Goal: Task Accomplishment & Management: Use online tool/utility

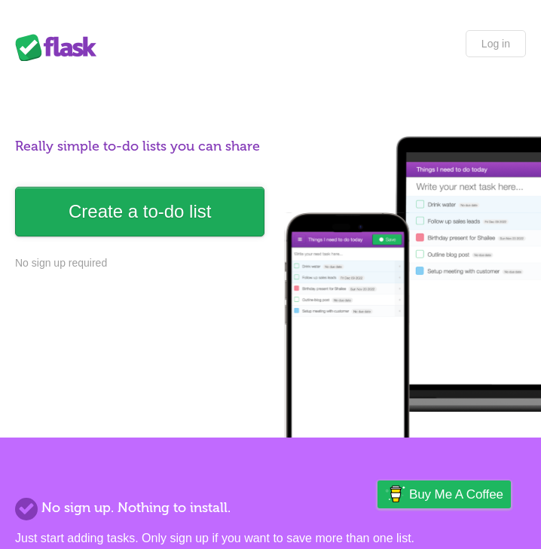
click at [99, 218] on link "Create a to-do list" at bounding box center [139, 212] width 249 height 50
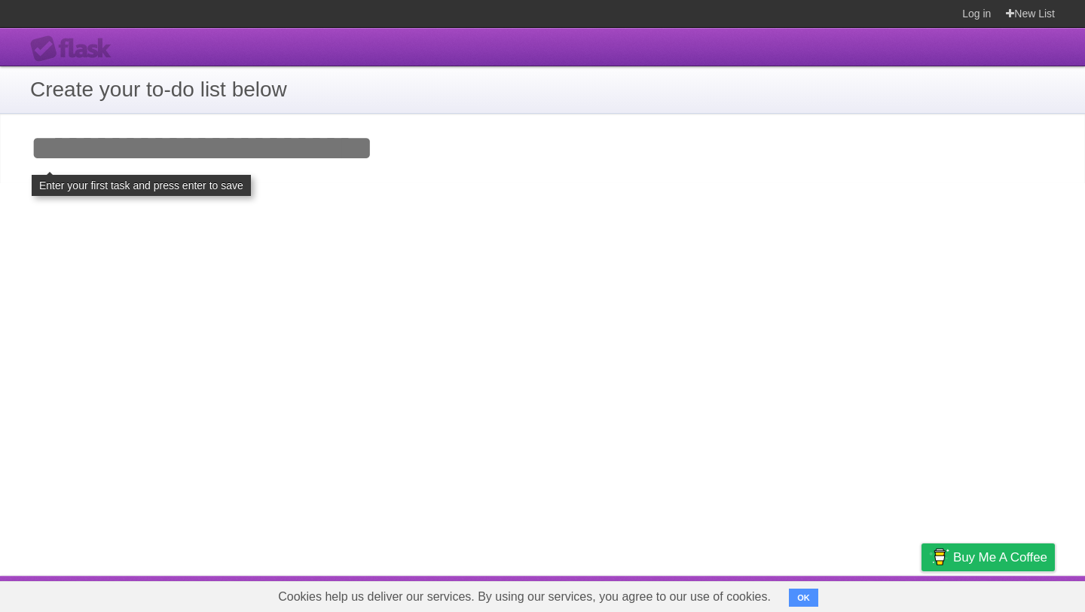
click at [282, 145] on input "Add your first task" at bounding box center [542, 148] width 1085 height 69
click at [234, 92] on h1 "Create your to-do list below" at bounding box center [542, 90] width 1025 height 32
click at [225, 133] on input "Add your first task" at bounding box center [542, 148] width 1085 height 69
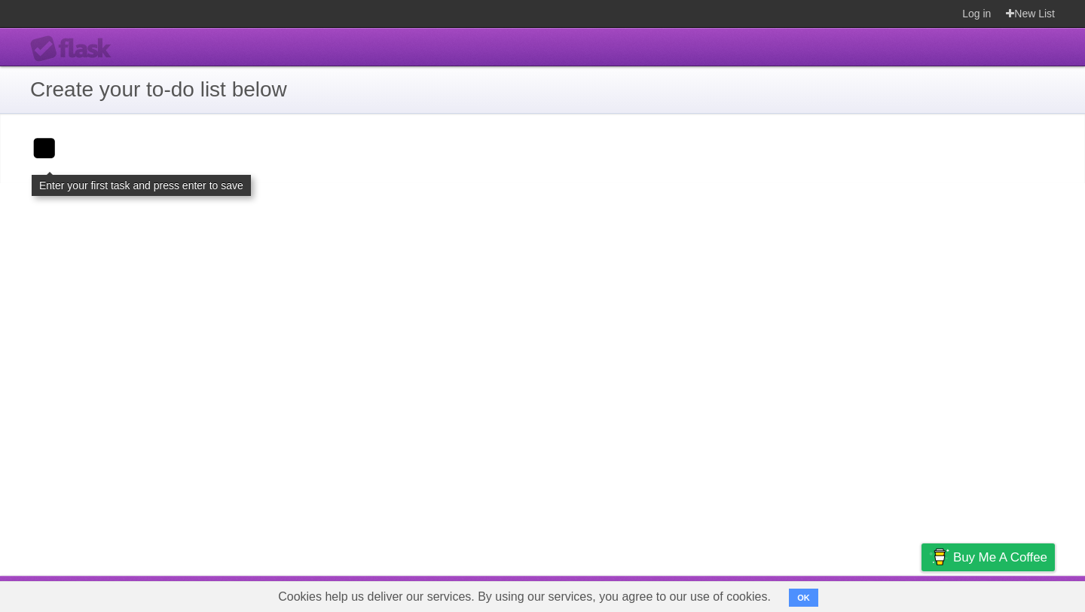
type input "*"
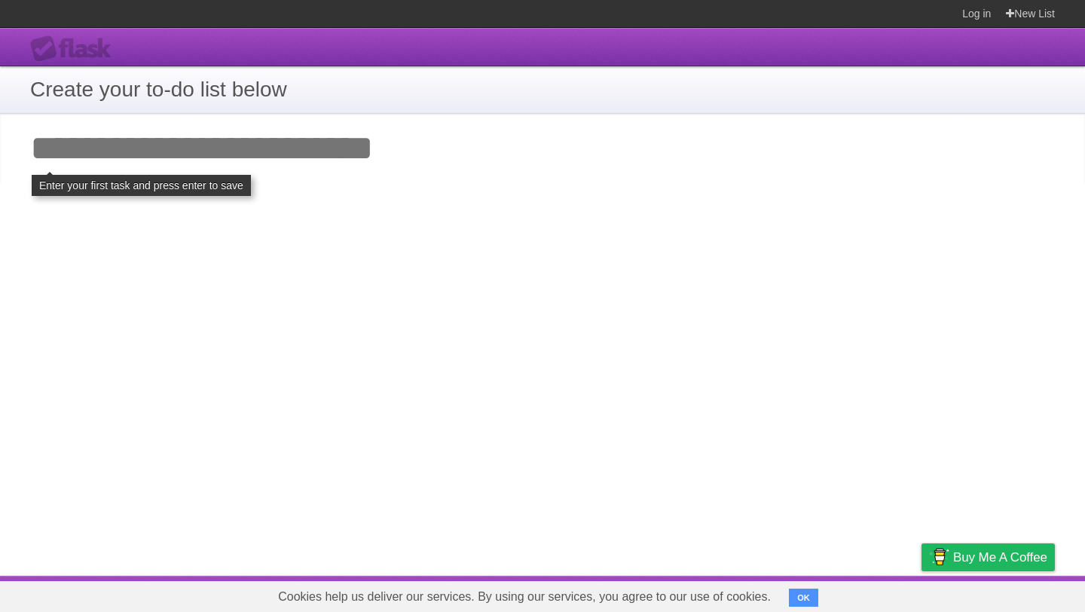
click input "**********" at bounding box center [0, 0] width 0 height 0
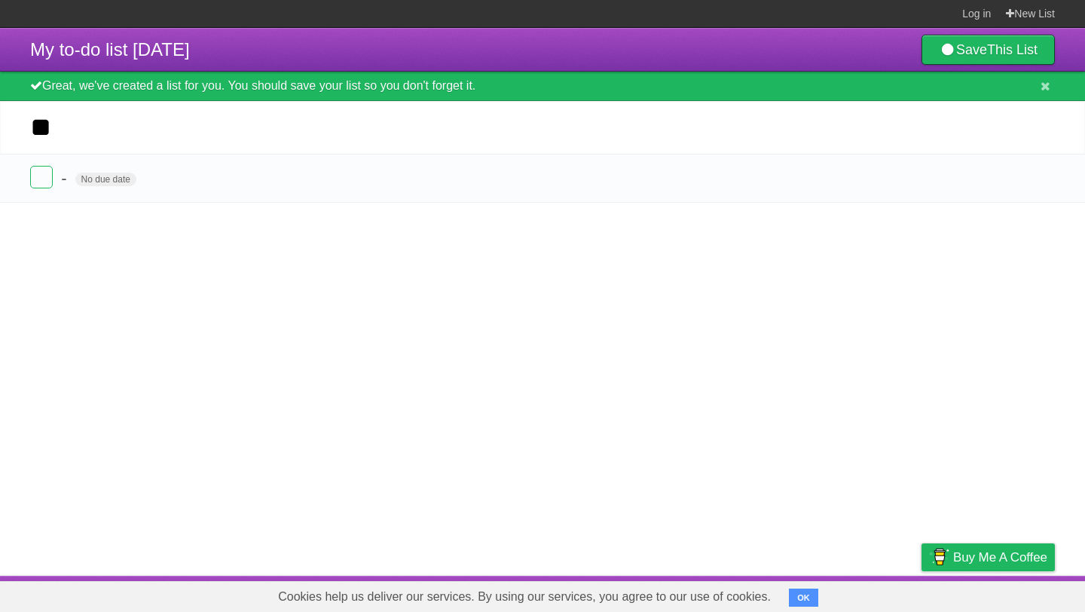
type input "*"
click at [99, 139] on input "Add another task" at bounding box center [542, 127] width 1085 height 53
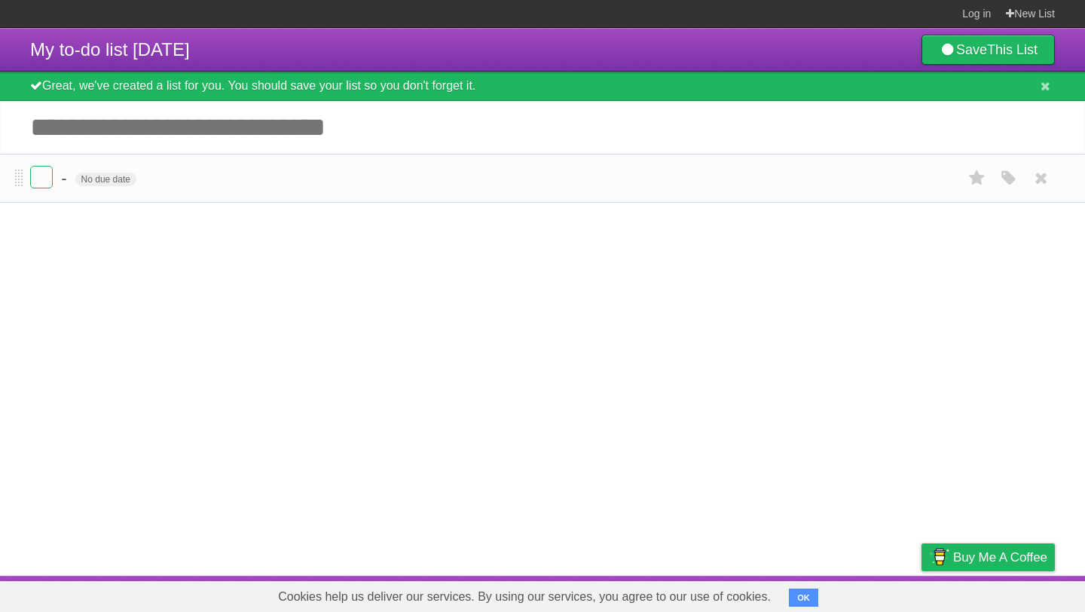
click at [237, 181] on form "- No due date White Red Blue Green Purple Orange" at bounding box center [542, 178] width 1025 height 25
click at [130, 123] on input "Add another task" at bounding box center [542, 127] width 1085 height 53
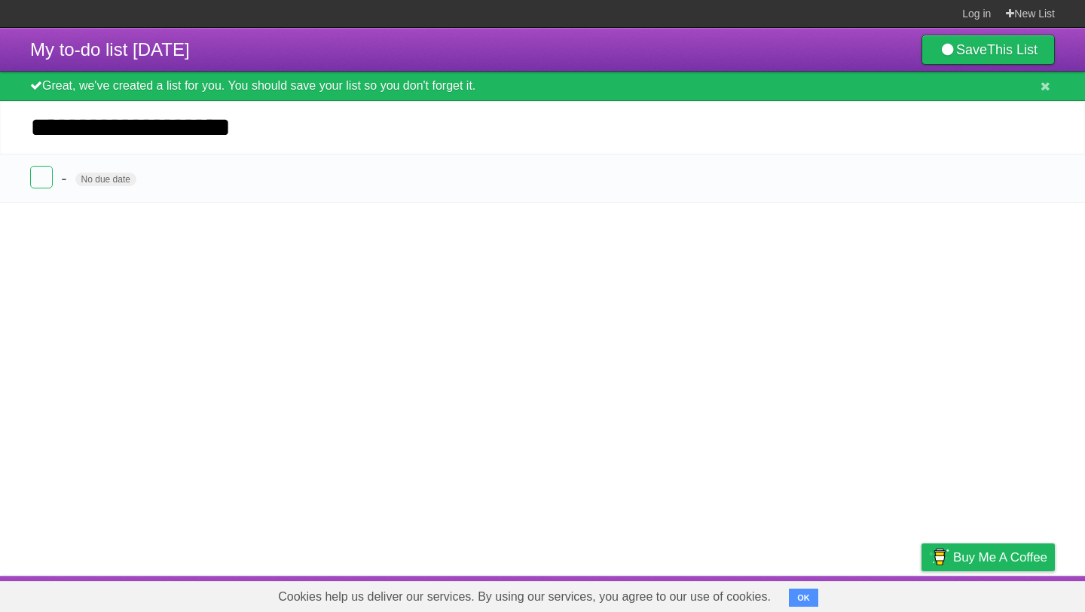
type input "**********"
